Goal: Task Accomplishment & Management: Manage account settings

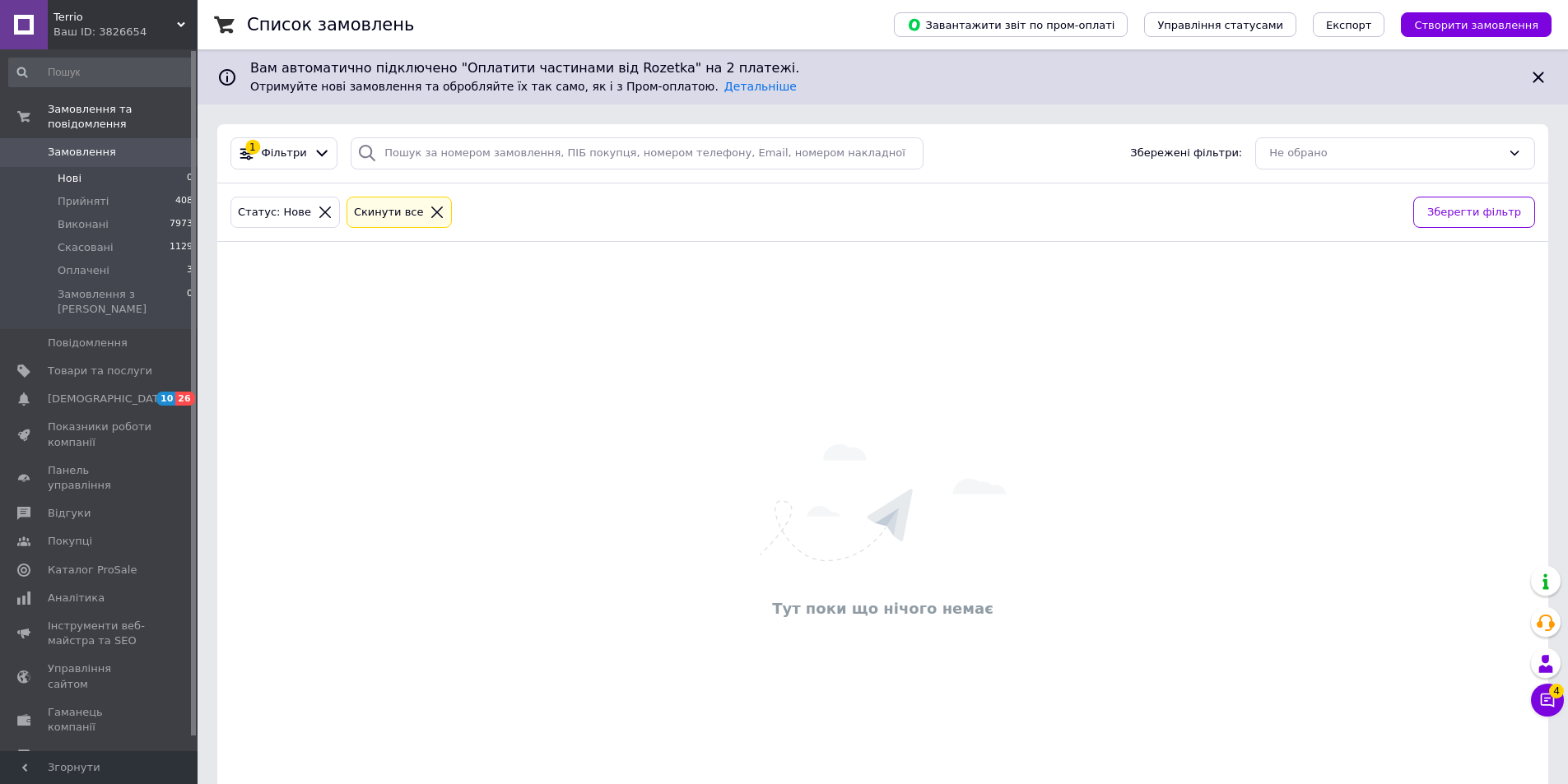
click at [78, 139] on link "Замовлення 0" at bounding box center [101, 153] width 203 height 28
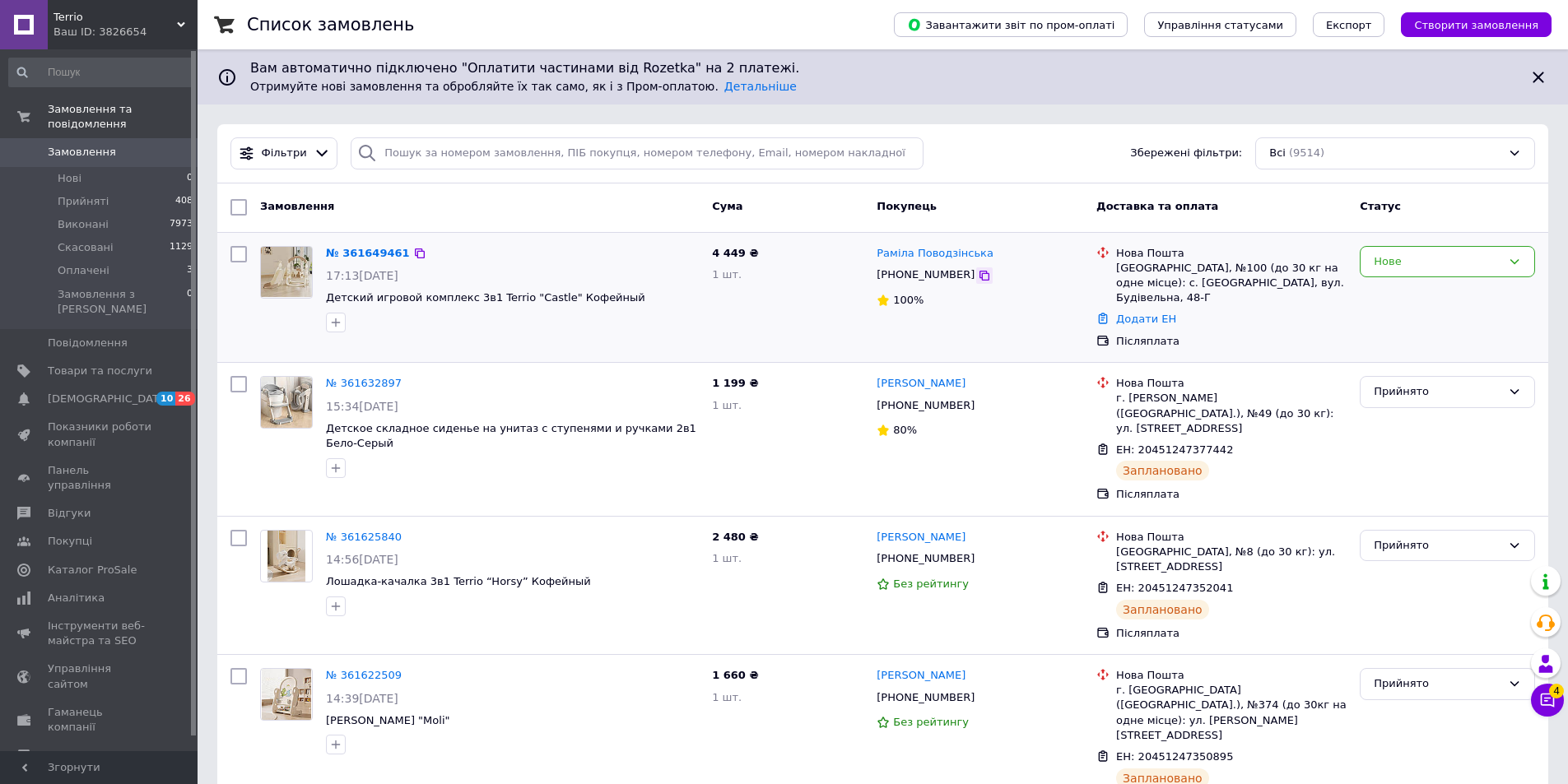
click at [980, 278] on icon at bounding box center [984, 275] width 10 height 10
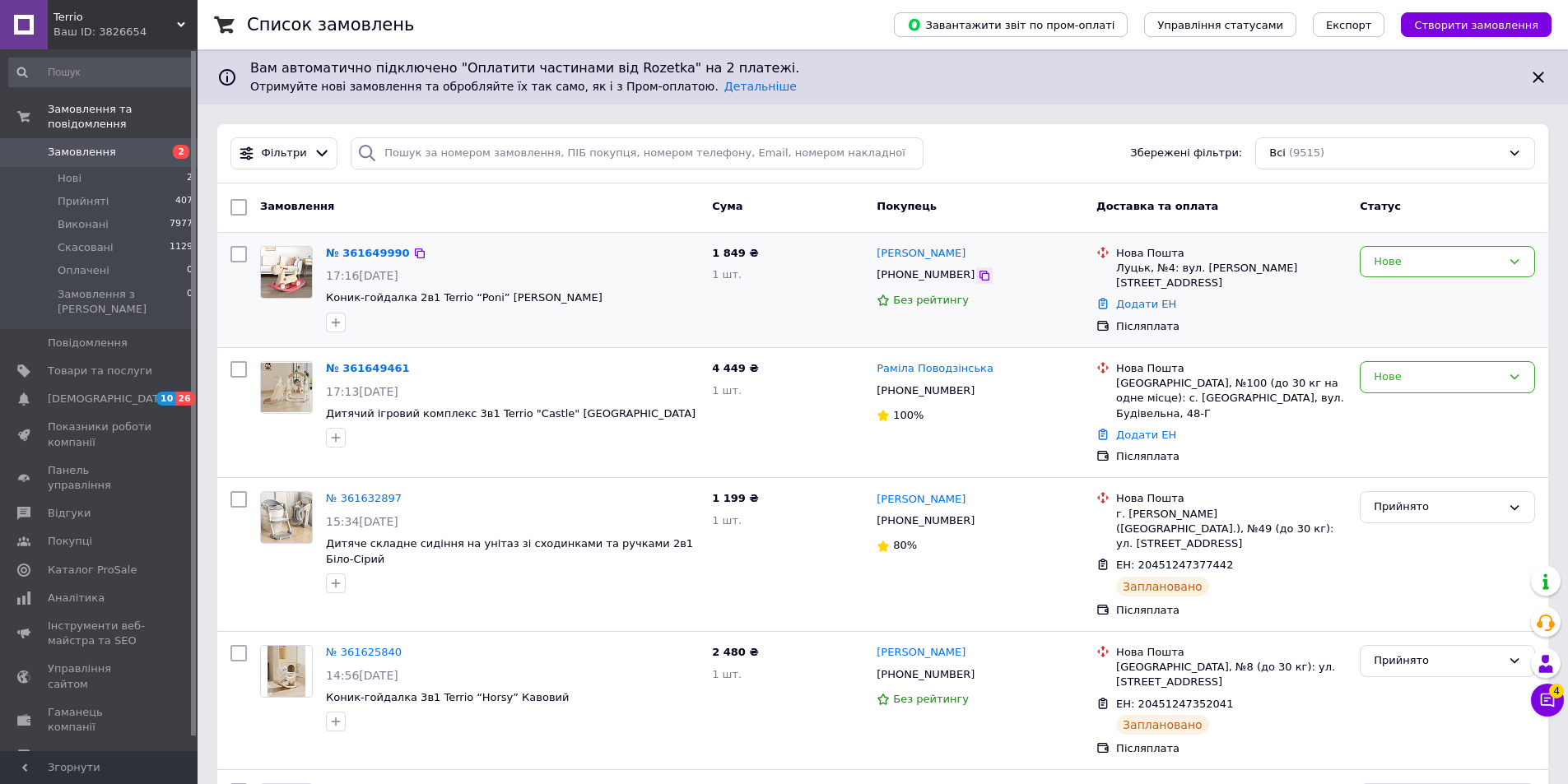
click at [980, 272] on icon at bounding box center [984, 275] width 10 height 10
click at [980, 387] on icon at bounding box center [984, 391] width 10 height 10
click at [903, 783] on link "[PERSON_NAME]" at bounding box center [921, 792] width 89 height 16
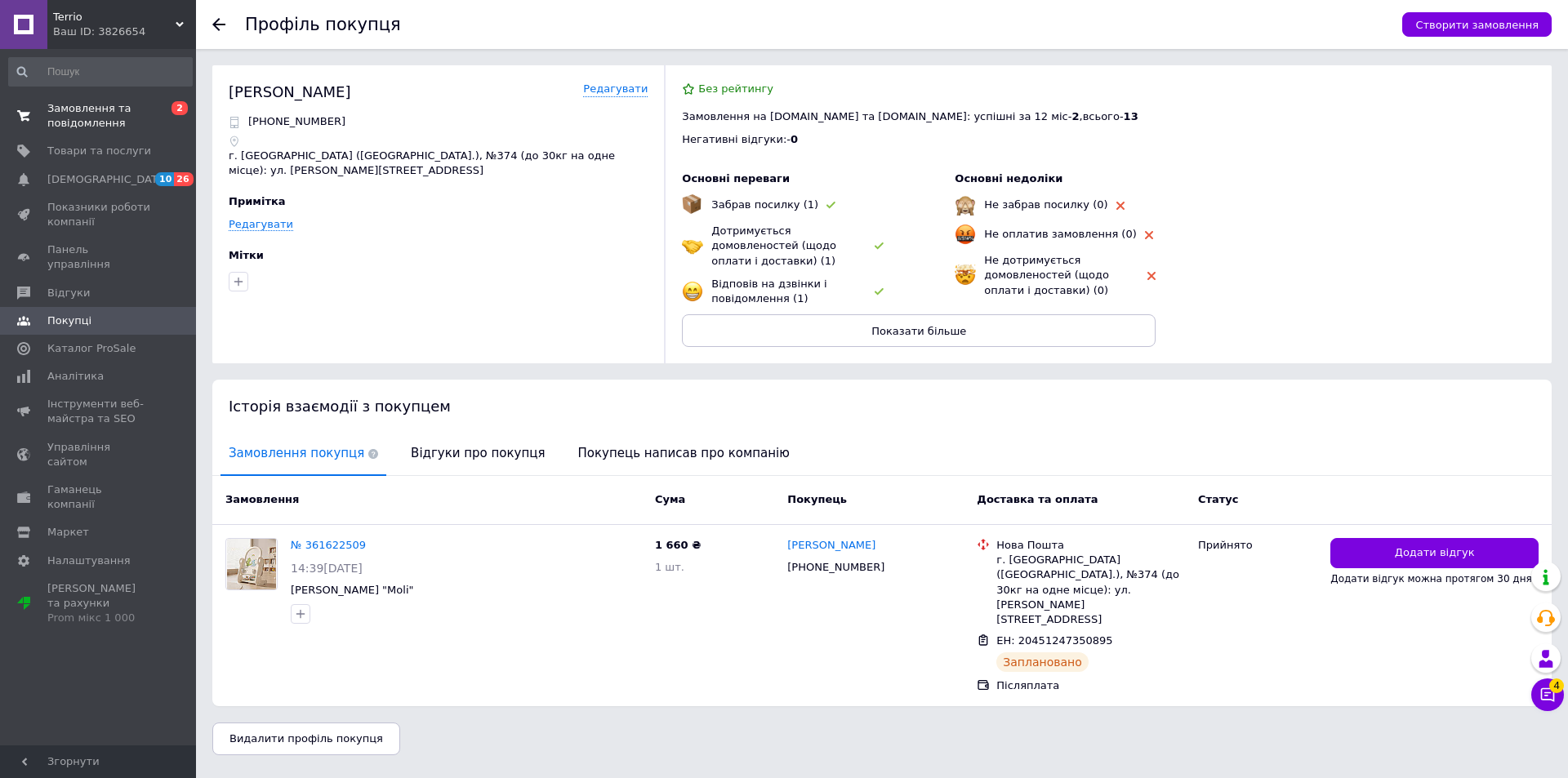
click at [82, 134] on link "Замовлення та повідомлення 0 2" at bounding box center [100, 115] width 201 height 42
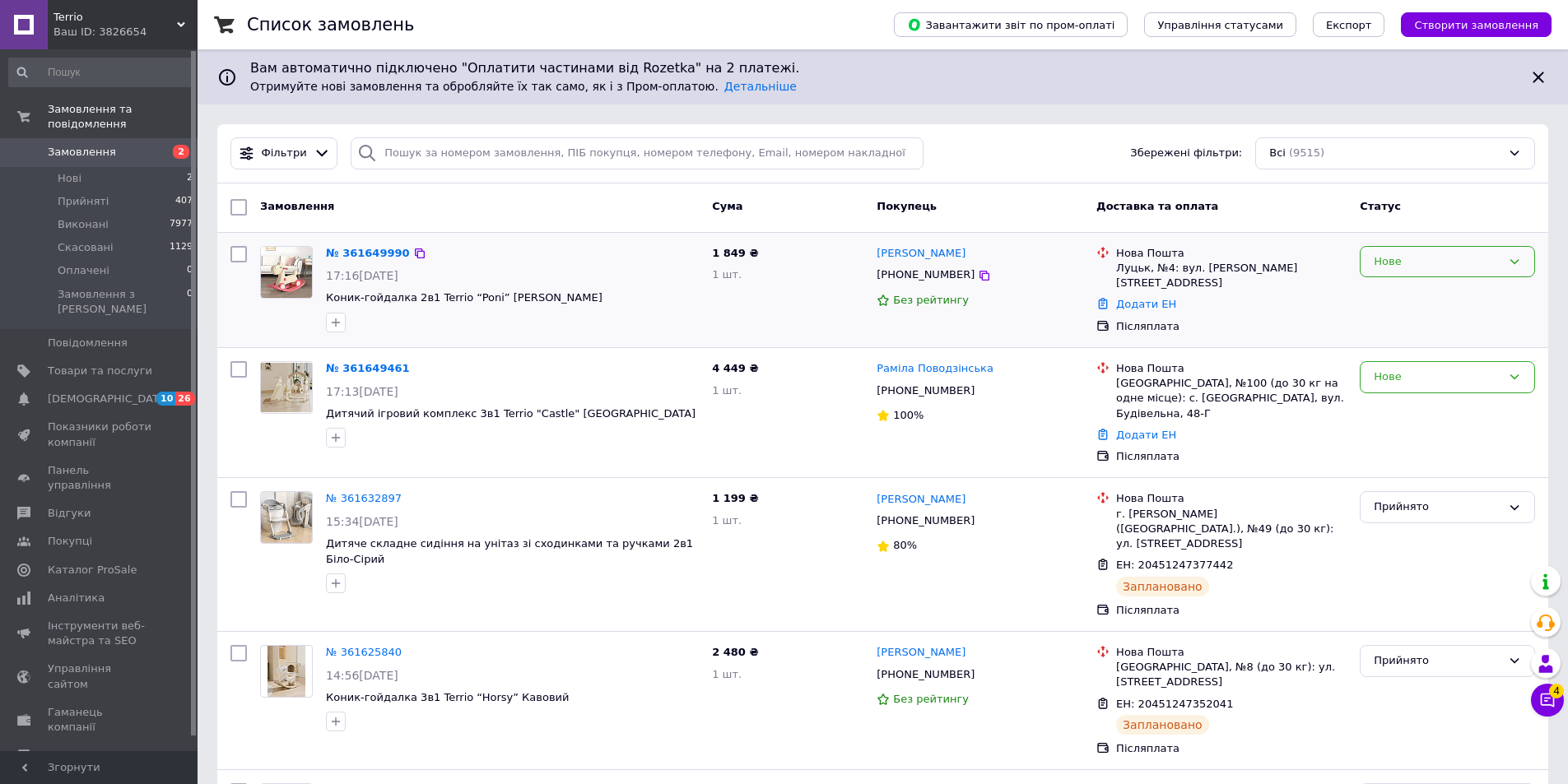
click at [1421, 267] on div "Нове" at bounding box center [1437, 261] width 128 height 17
click at [1400, 291] on li "Прийнято" at bounding box center [1448, 296] width 174 height 30
click at [133, 167] on li "Нові 2" at bounding box center [101, 178] width 203 height 23
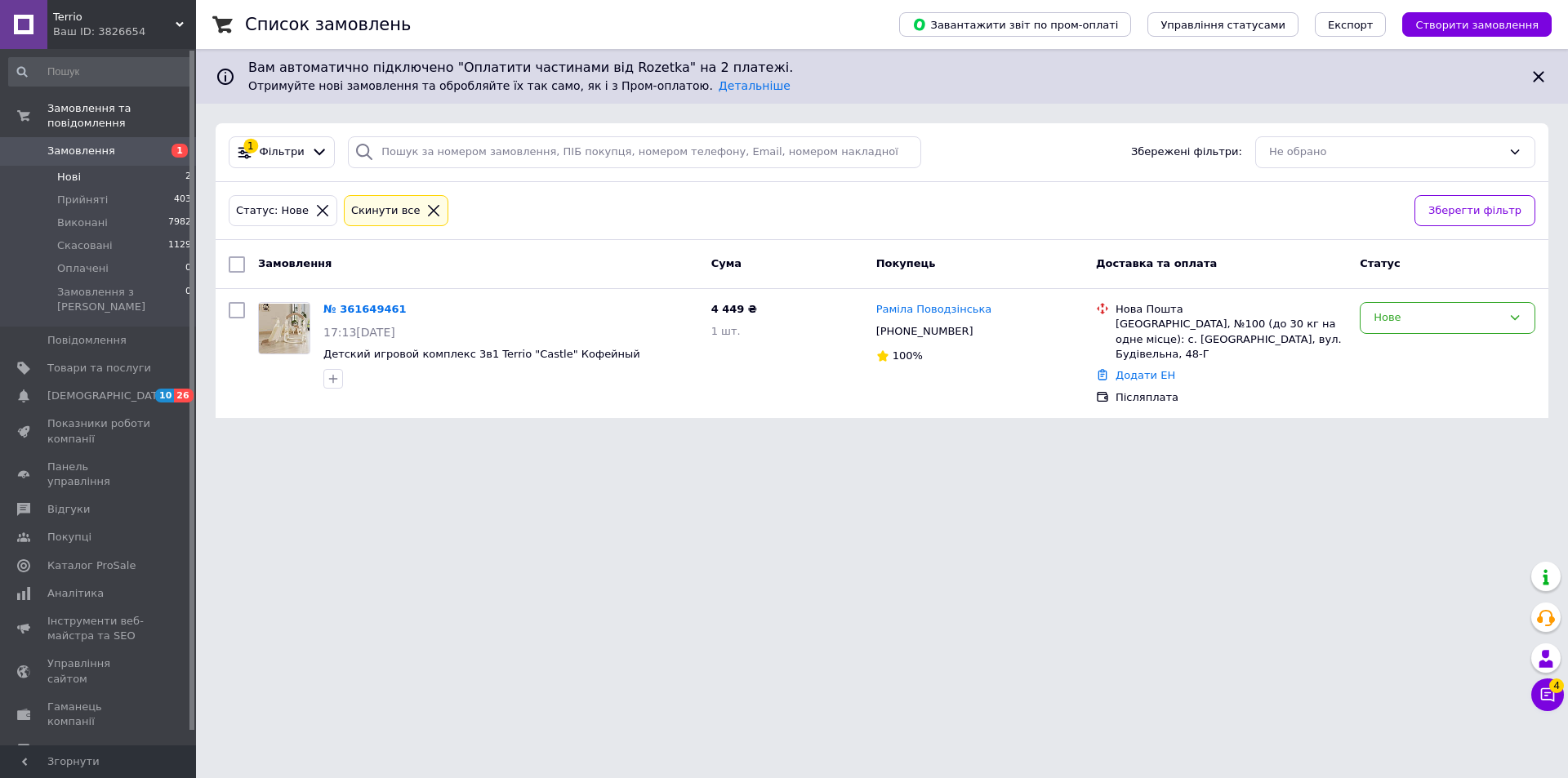
click at [97, 144] on span "Замовлення" at bounding box center [81, 151] width 68 height 15
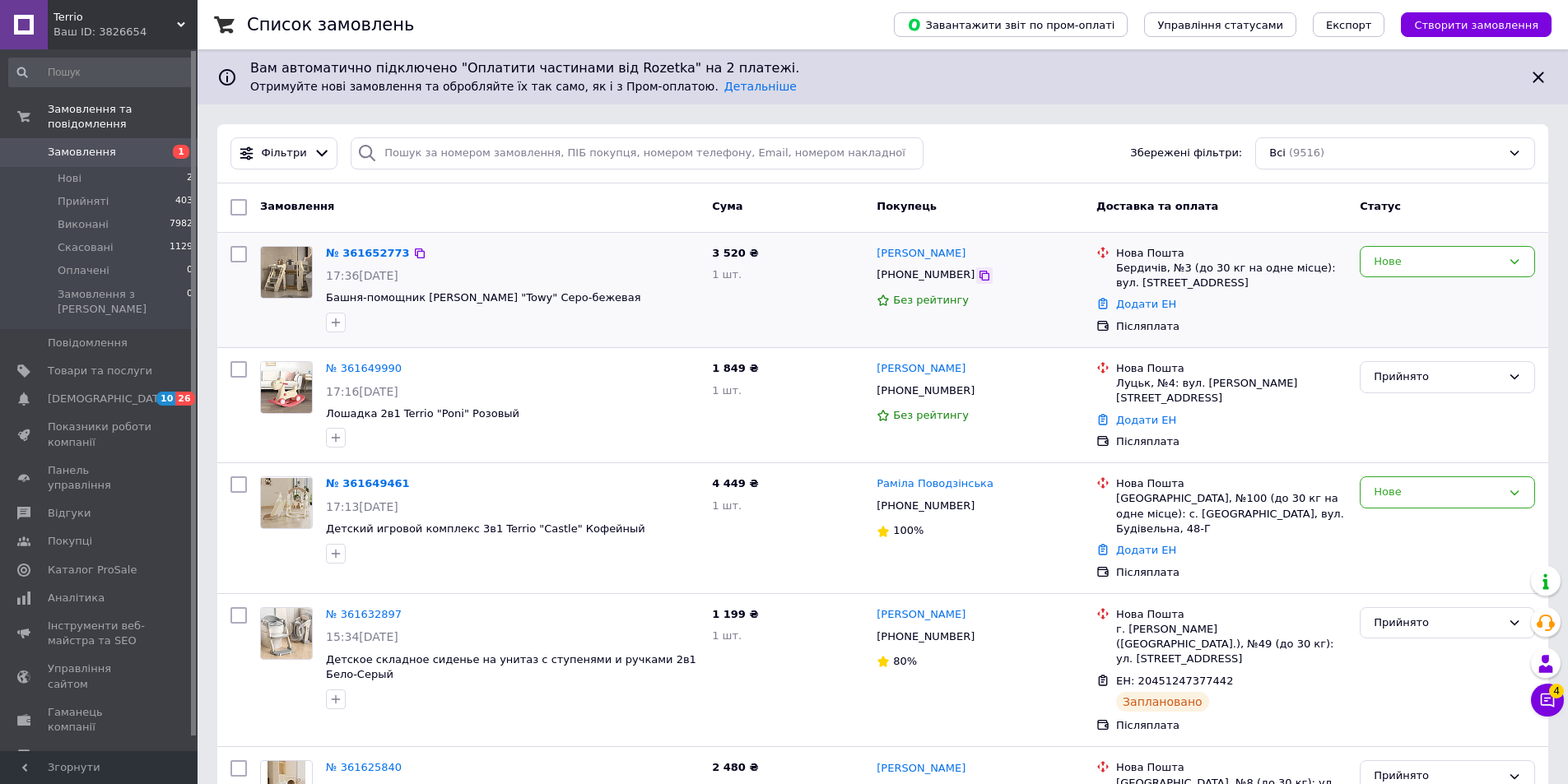
click at [978, 276] on icon at bounding box center [984, 275] width 13 height 13
click at [978, 271] on icon at bounding box center [984, 275] width 13 height 13
drag, startPoint x: 624, startPoint y: 325, endPoint x: 652, endPoint y: 286, distance: 48.0
click at [625, 326] on div at bounding box center [512, 322] width 379 height 27
click at [1413, 272] on div "Нове" at bounding box center [1447, 262] width 175 height 32
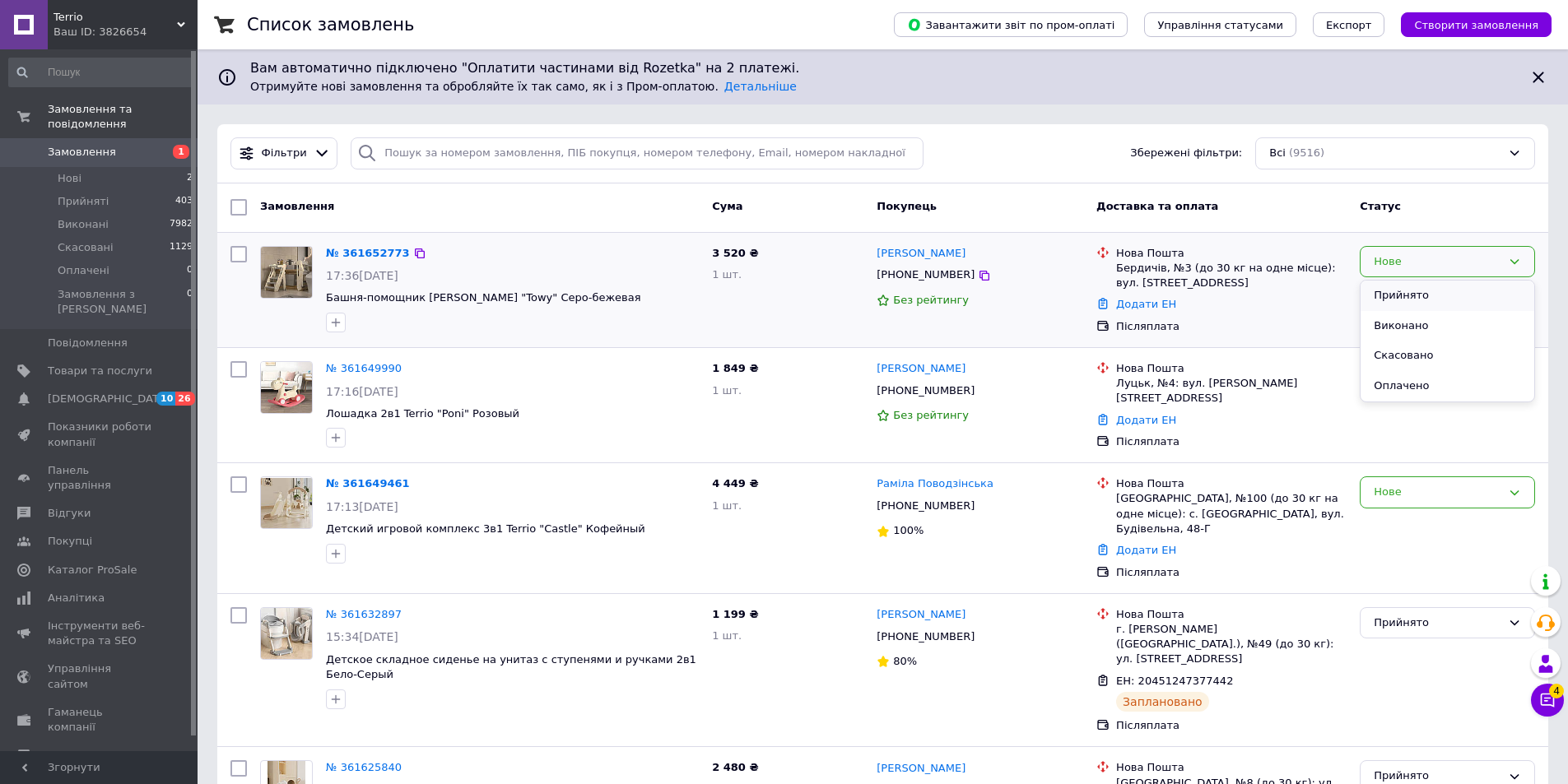
click at [1412, 289] on li "Прийнято" at bounding box center [1448, 296] width 174 height 30
